Goal: Navigation & Orientation: Find specific page/section

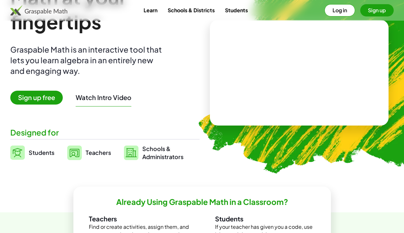
scroll to position [129, 0]
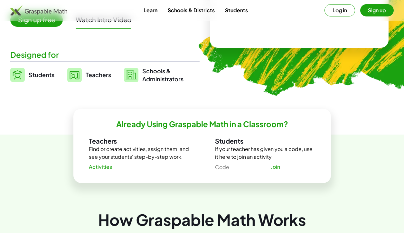
click at [31, 75] on span "Students" at bounding box center [42, 74] width 26 height 7
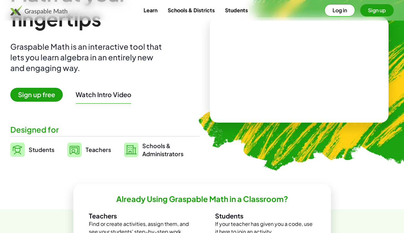
scroll to position [0, 0]
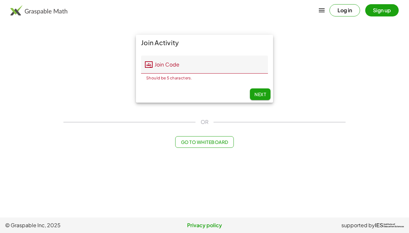
click at [379, 14] on button "Sign up" at bounding box center [381, 10] width 33 height 12
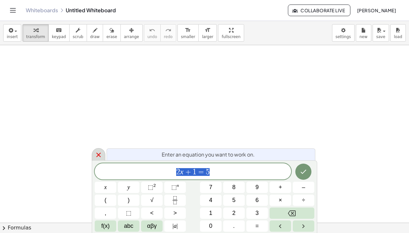
click at [99, 155] on icon at bounding box center [98, 154] width 5 height 5
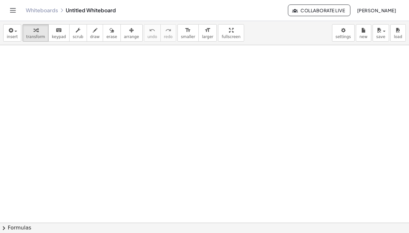
click at [13, 10] on icon "Toggle navigation" at bounding box center [13, 10] width 8 height 8
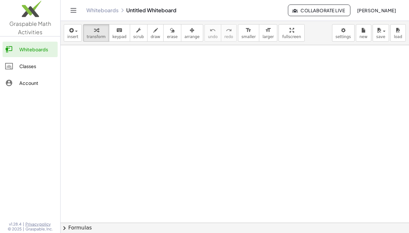
click at [32, 12] on img at bounding box center [30, 10] width 60 height 27
